Goal: Information Seeking & Learning: Learn about a topic

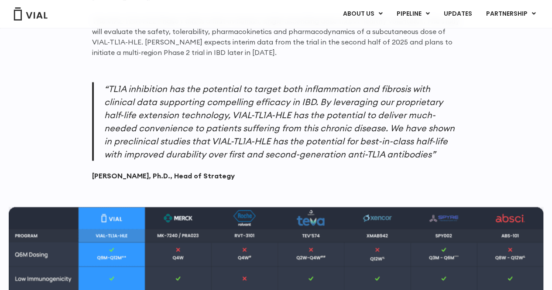
scroll to position [873, 0]
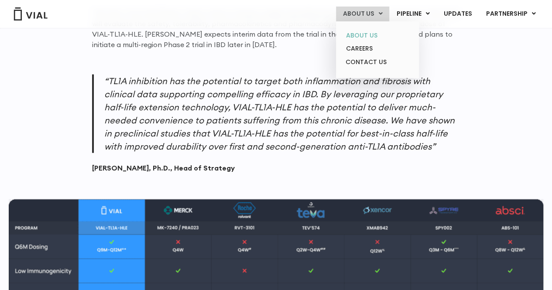
click at [373, 38] on link "ABOUT US" at bounding box center [377, 36] width 76 height 14
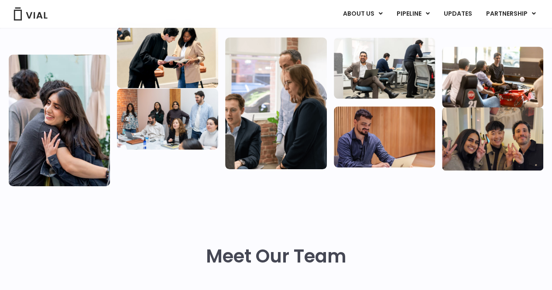
scroll to position [349, 0]
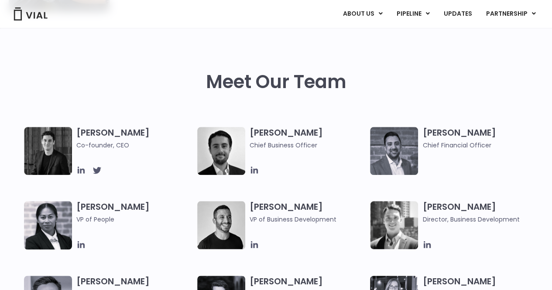
click at [63, 153] on img at bounding box center [48, 151] width 48 height 48
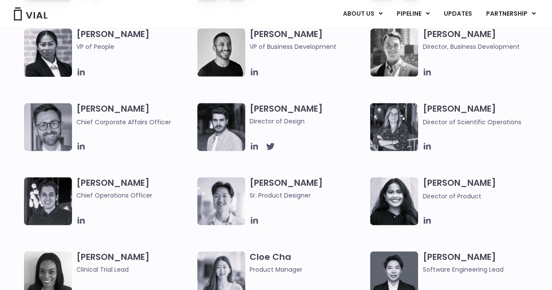
scroll to position [436, 0]
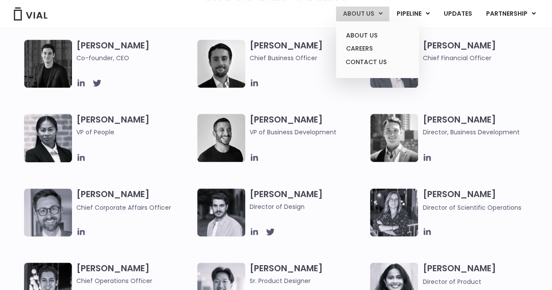
click at [381, 17] on span at bounding box center [381, 13] width 4 height 9
click at [376, 55] on link "CONTACT US" at bounding box center [377, 62] width 76 height 14
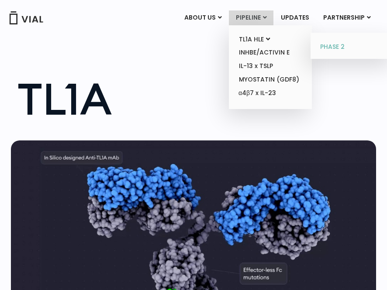
click at [334, 45] on link "PHASE 2" at bounding box center [351, 47] width 76 height 14
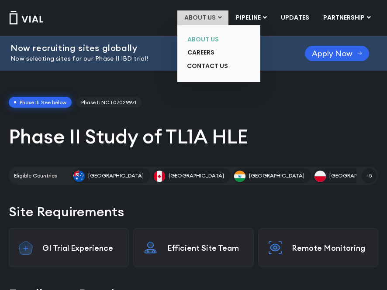
click at [205, 38] on link "ABOUT US" at bounding box center [212, 40] width 64 height 14
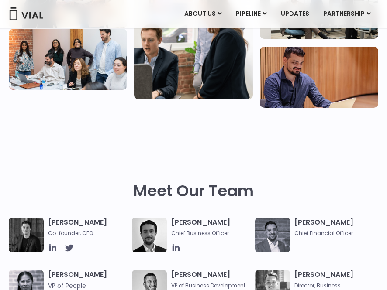
scroll to position [393, 0]
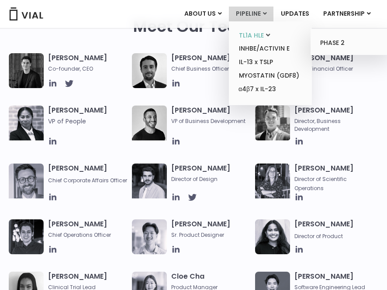
click at [251, 36] on link "TL1A HLE" at bounding box center [270, 36] width 76 height 14
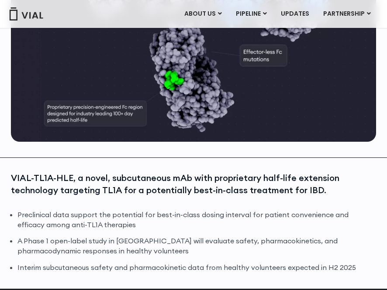
scroll to position [262, 0]
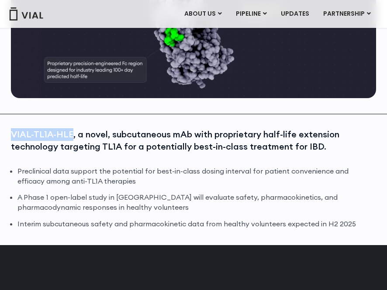
drag, startPoint x: 71, startPoint y: 133, endPoint x: 10, endPoint y: 133, distance: 60.2
click at [10, 133] on div "VIAL-TL1A-HLE, a novel, subcutaneous mAb with proprietary half-life extension t…" at bounding box center [193, 179] width 387 height 131
copy div "VIAL-TL1A-HLE"
